Goal: Check status: Check status

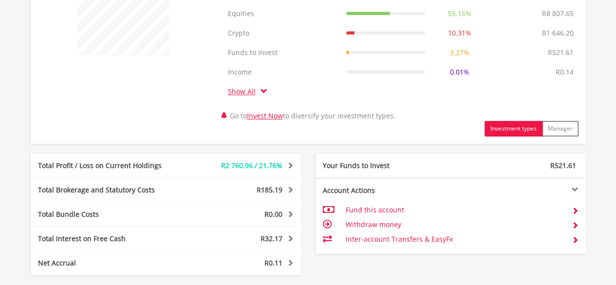
scroll to position [477, 0]
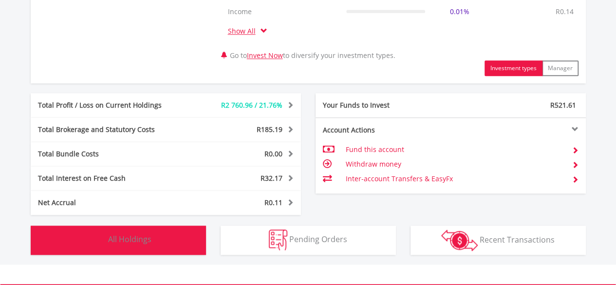
click at [138, 239] on span "All Holdings" at bounding box center [129, 239] width 43 height 11
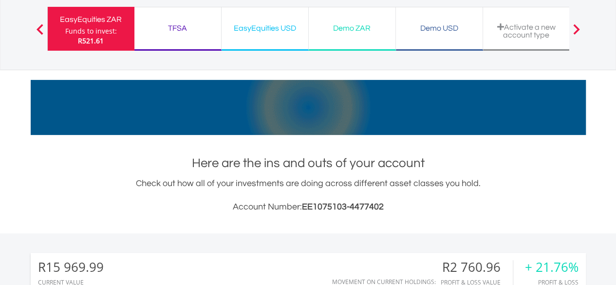
scroll to position [0, 0]
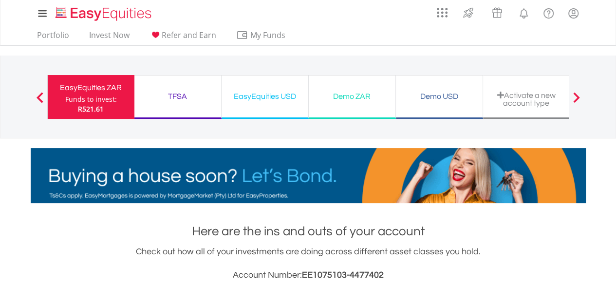
click at [178, 97] on div "TFSA" at bounding box center [177, 97] width 75 height 14
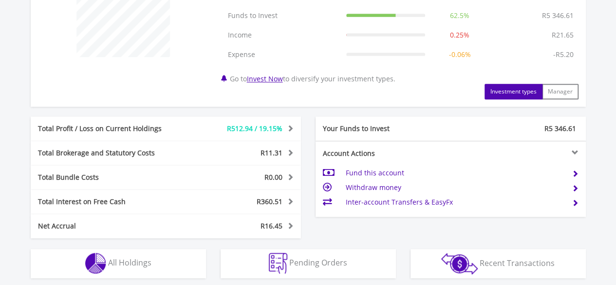
scroll to position [438, 0]
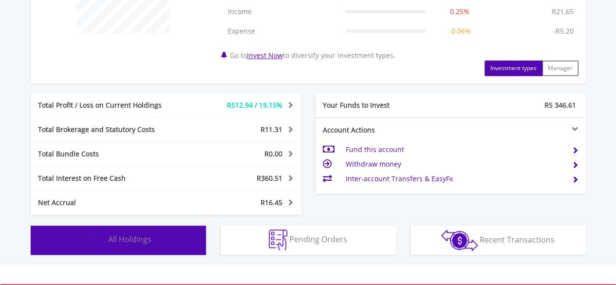
click at [135, 237] on span "All Holdings" at bounding box center [129, 239] width 43 height 11
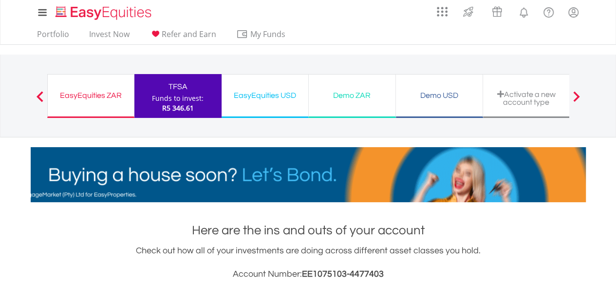
scroll to position [0, 0]
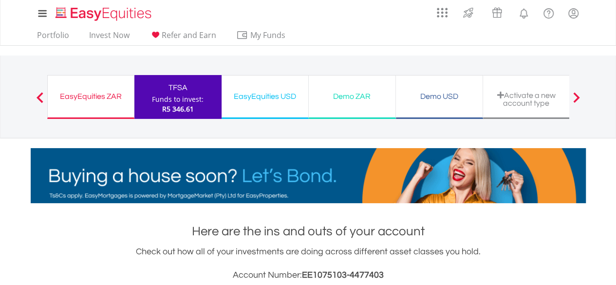
click at [173, 110] on span "R5 346.61" at bounding box center [178, 108] width 32 height 9
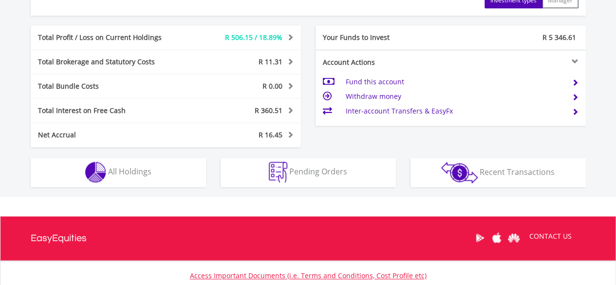
scroll to position [536, 0]
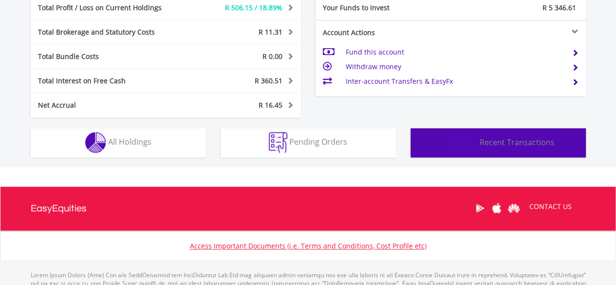
click at [461, 148] on img "button" at bounding box center [459, 142] width 37 height 21
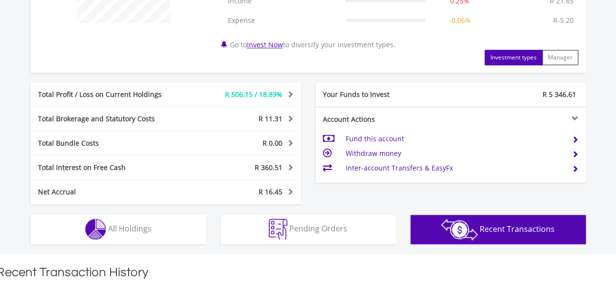
scroll to position [361, 0]
